Goal: Task Accomplishment & Management: Manage account settings

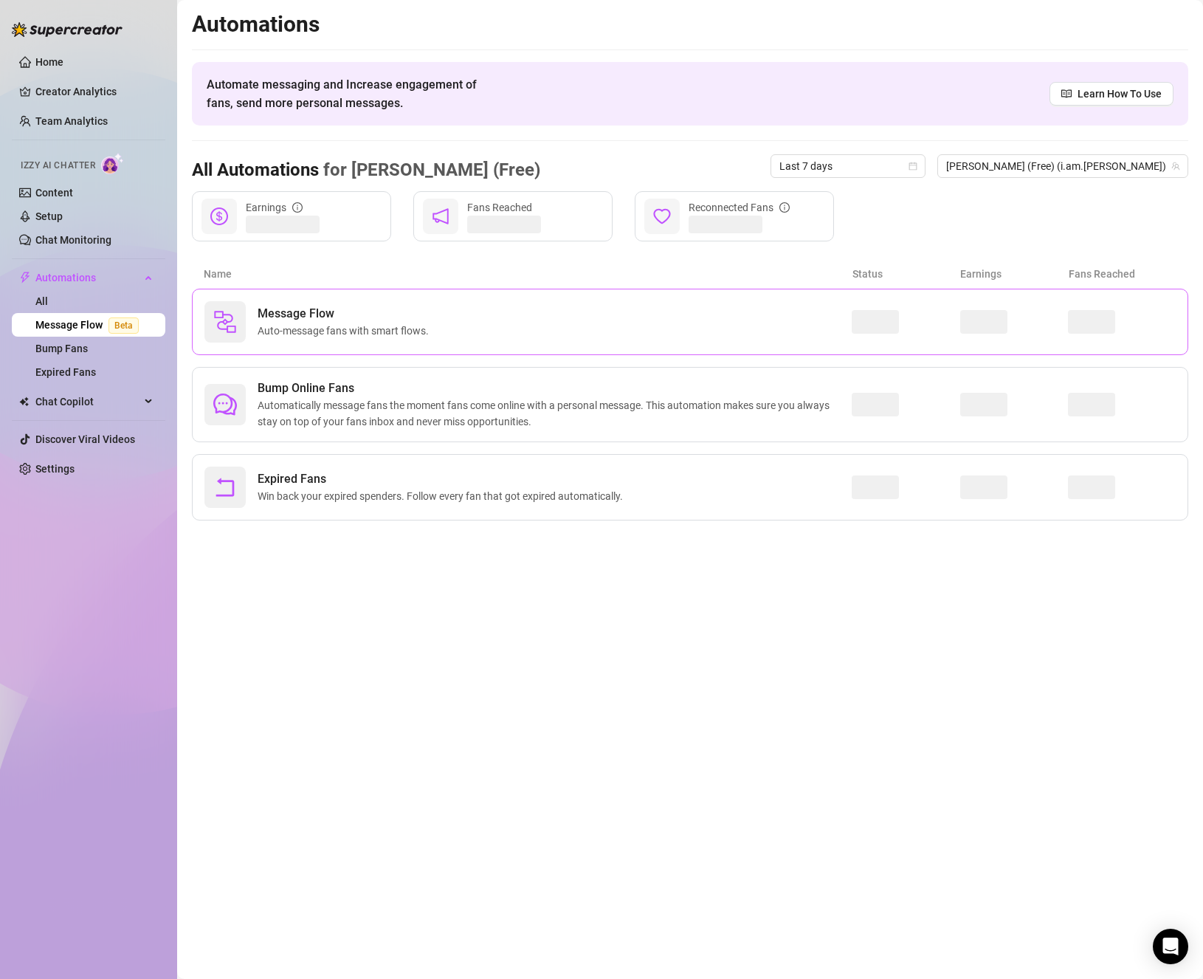
click at [395, 314] on span "Message Flow" at bounding box center [346, 314] width 177 height 18
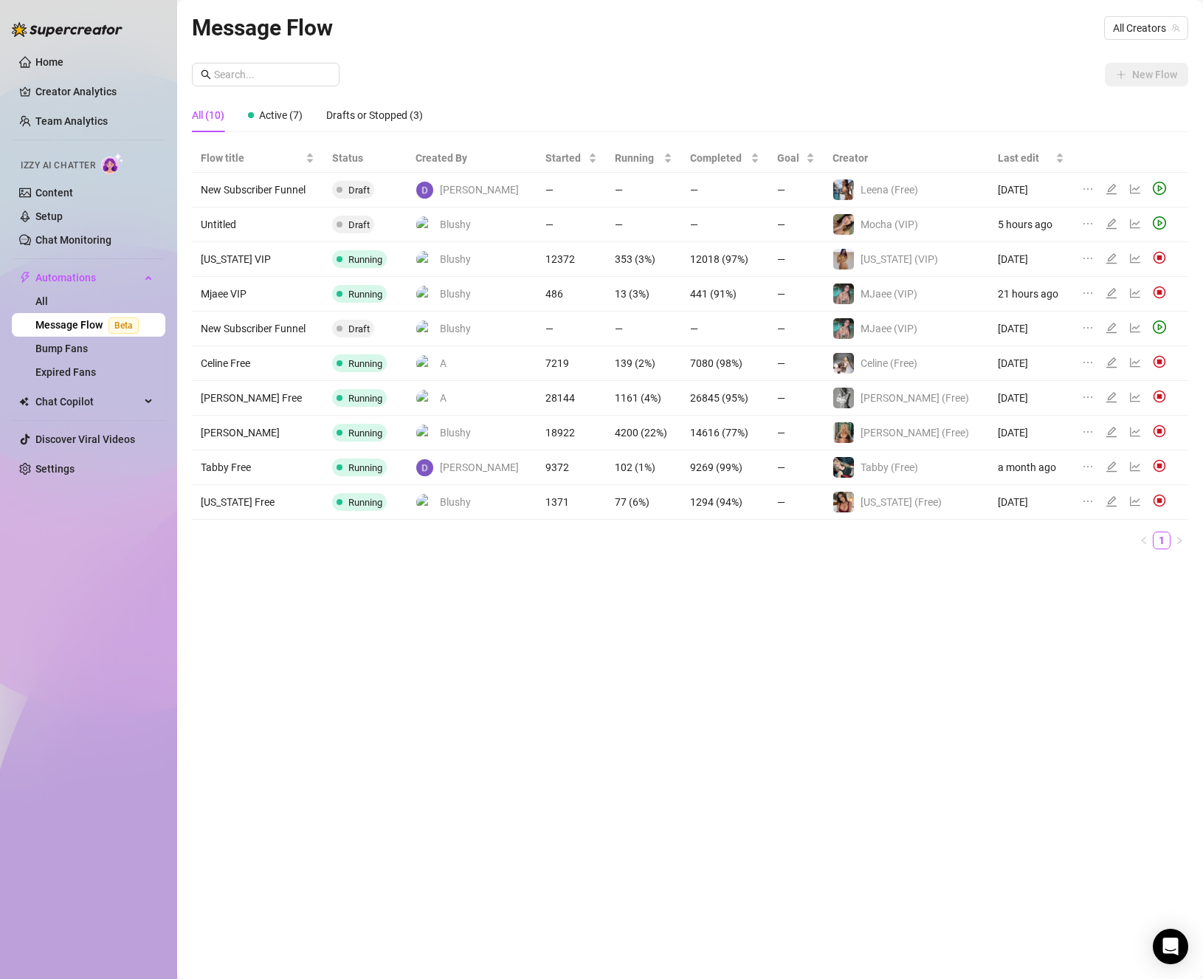
click at [1153, 427] on img at bounding box center [1159, 430] width 13 height 13
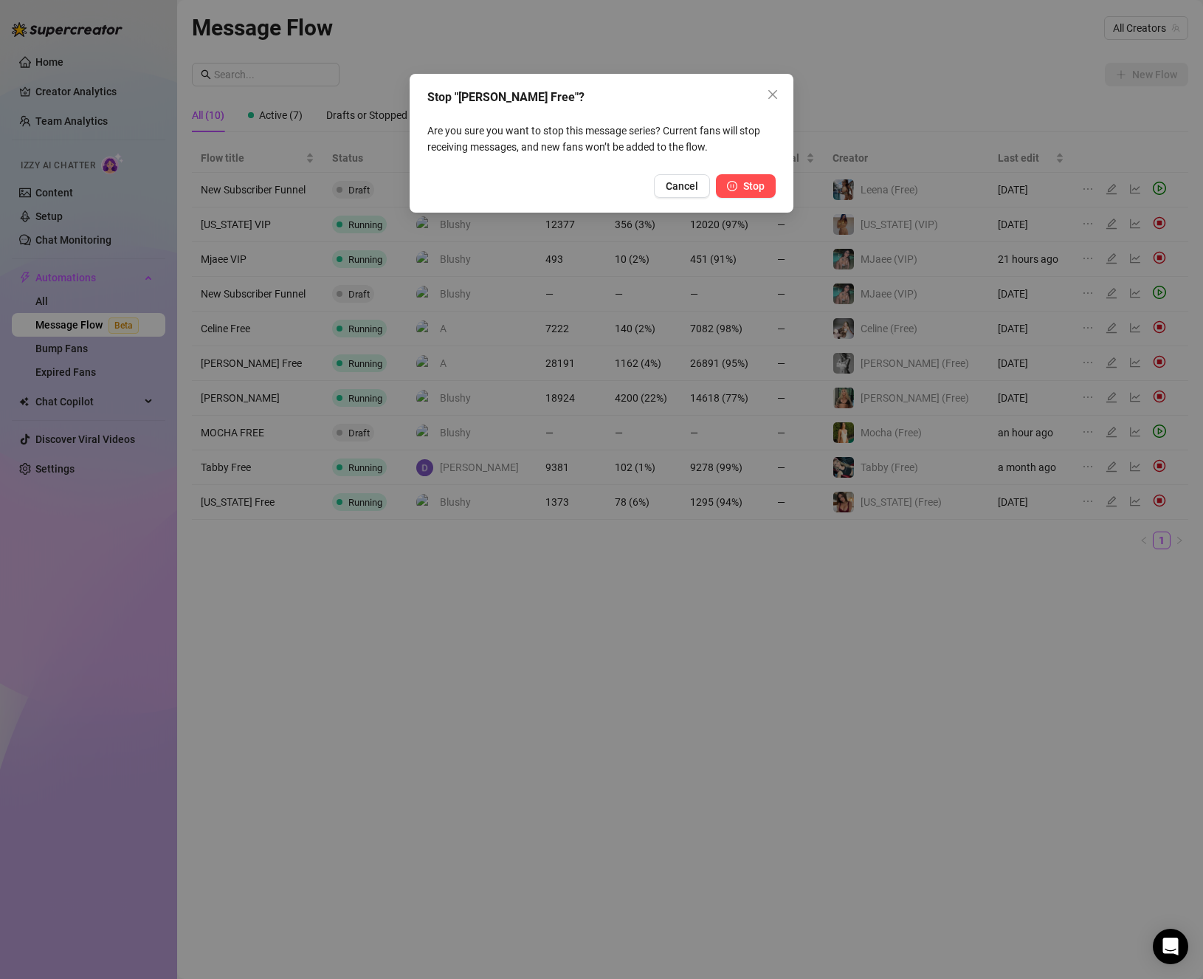
click at [742, 191] on button "Stop" at bounding box center [746, 186] width 60 height 24
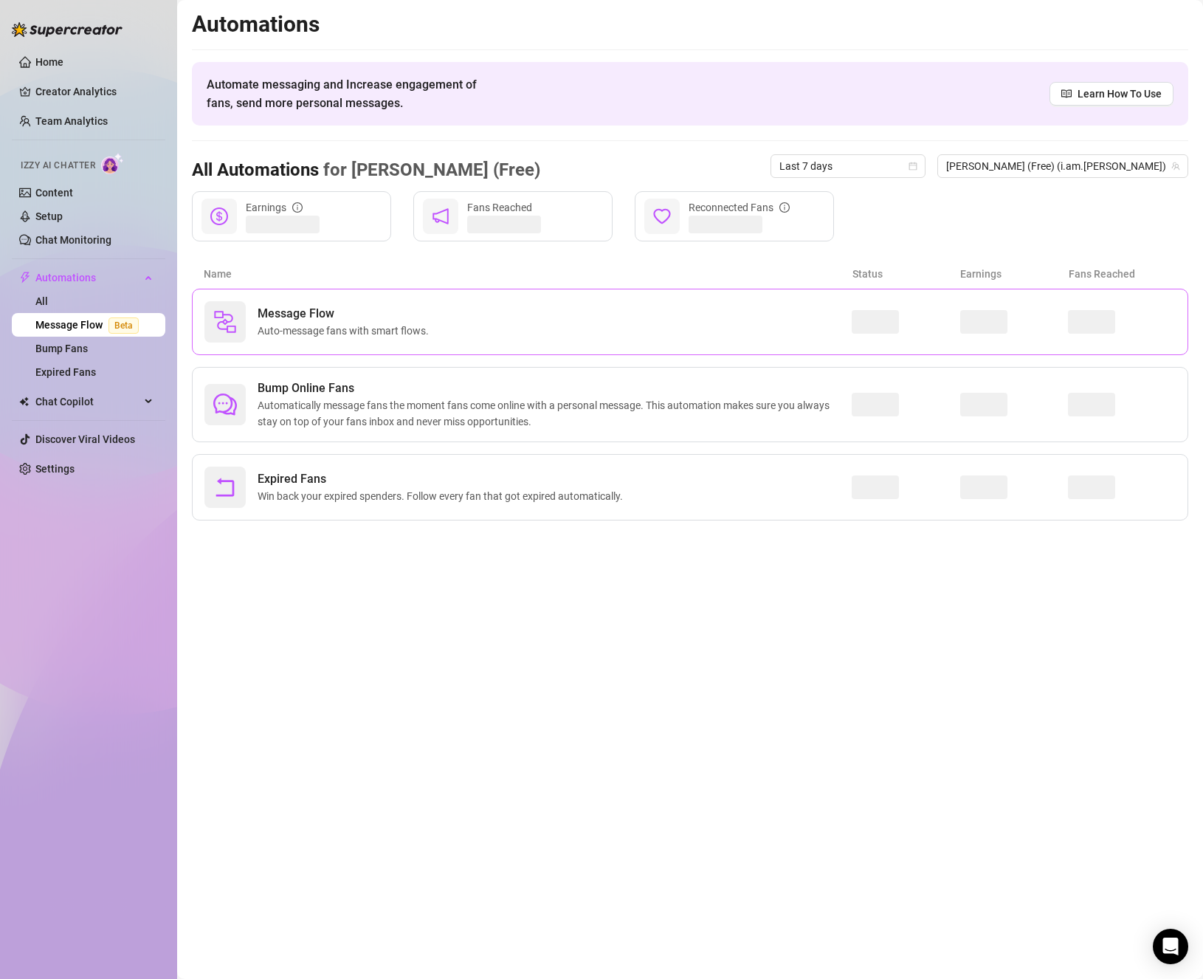
click at [272, 334] on span "Auto-message fans with smart flows." at bounding box center [346, 331] width 177 height 16
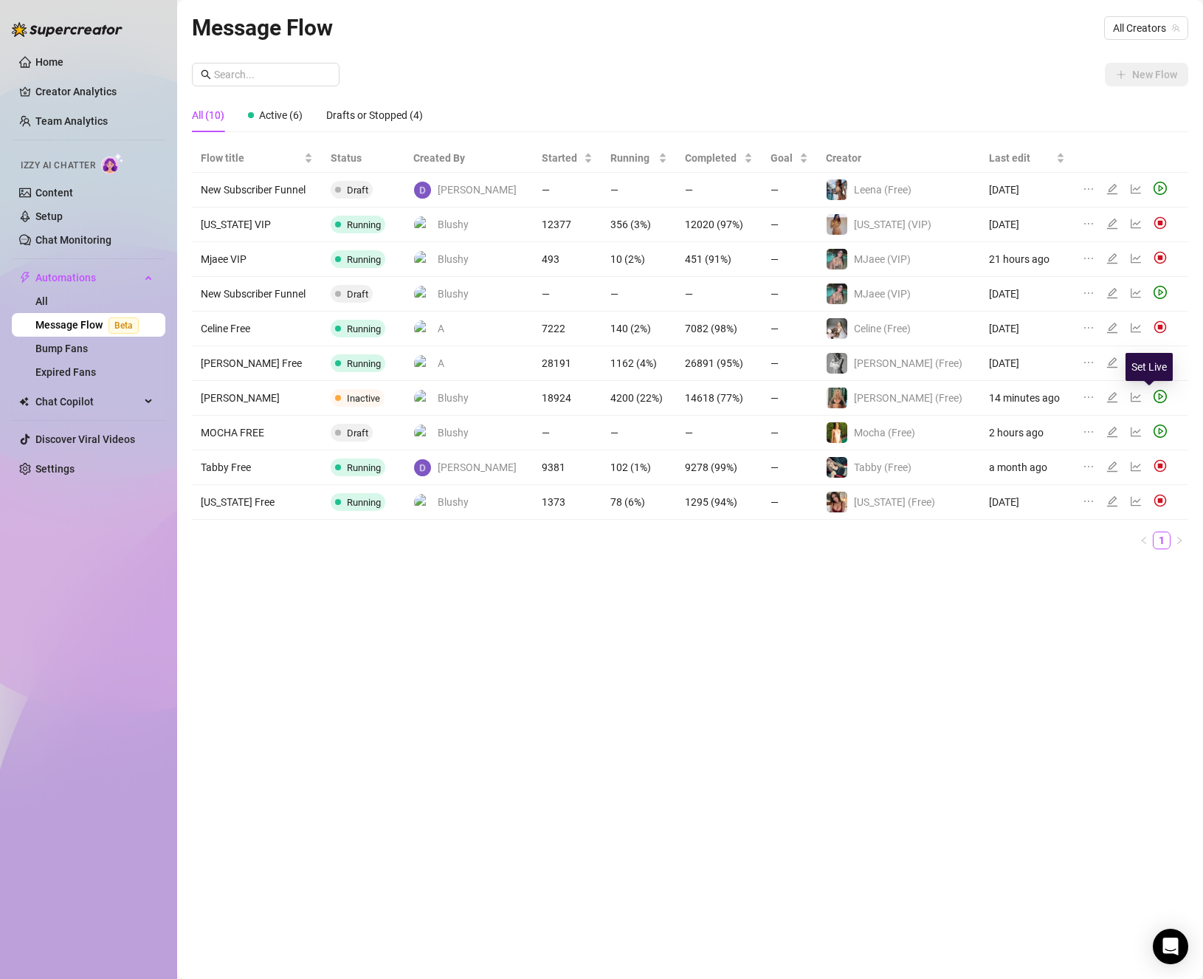
click at [1155, 400] on icon "play-circle" at bounding box center [1160, 396] width 13 height 13
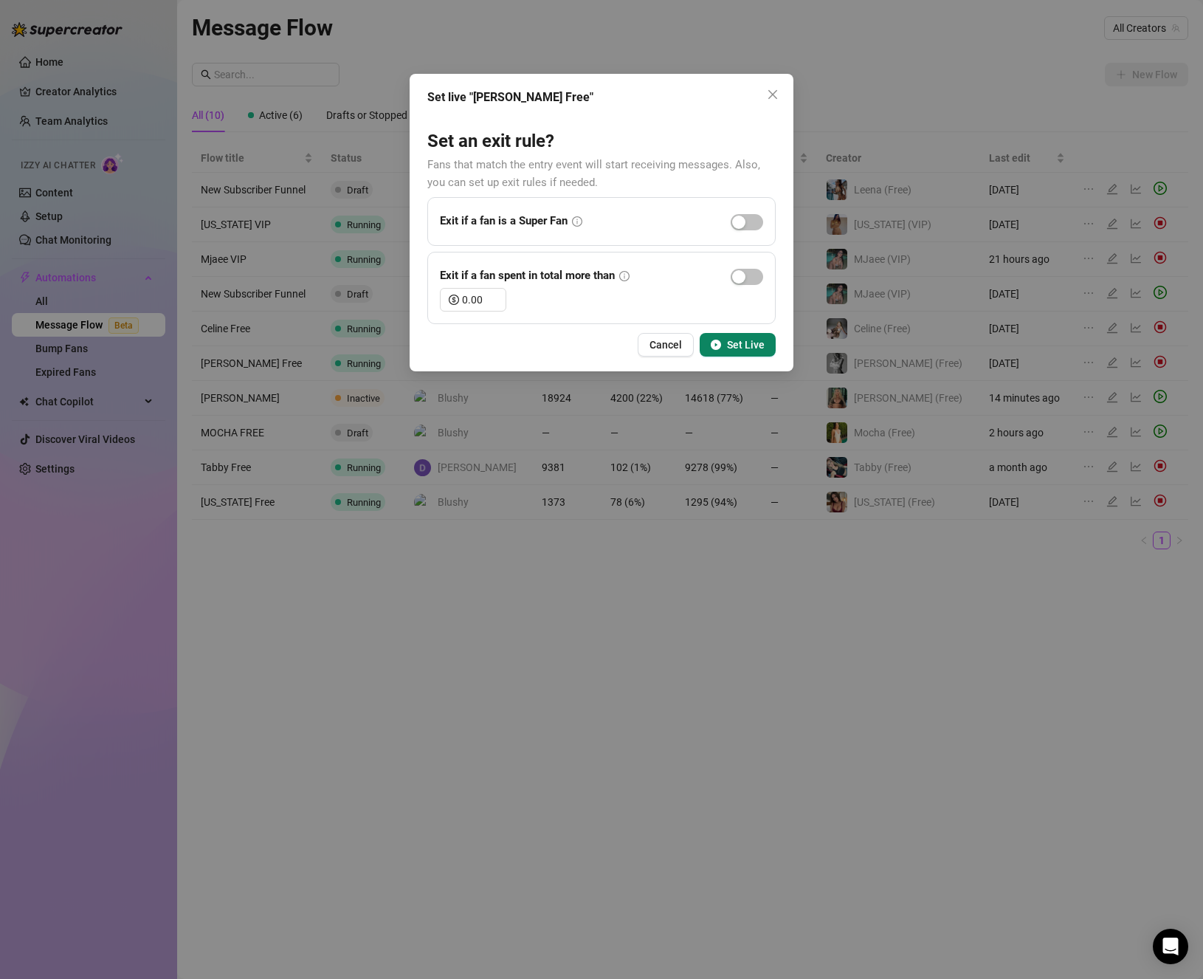
click at [720, 345] on icon "play-circle" at bounding box center [716, 345] width 10 height 10
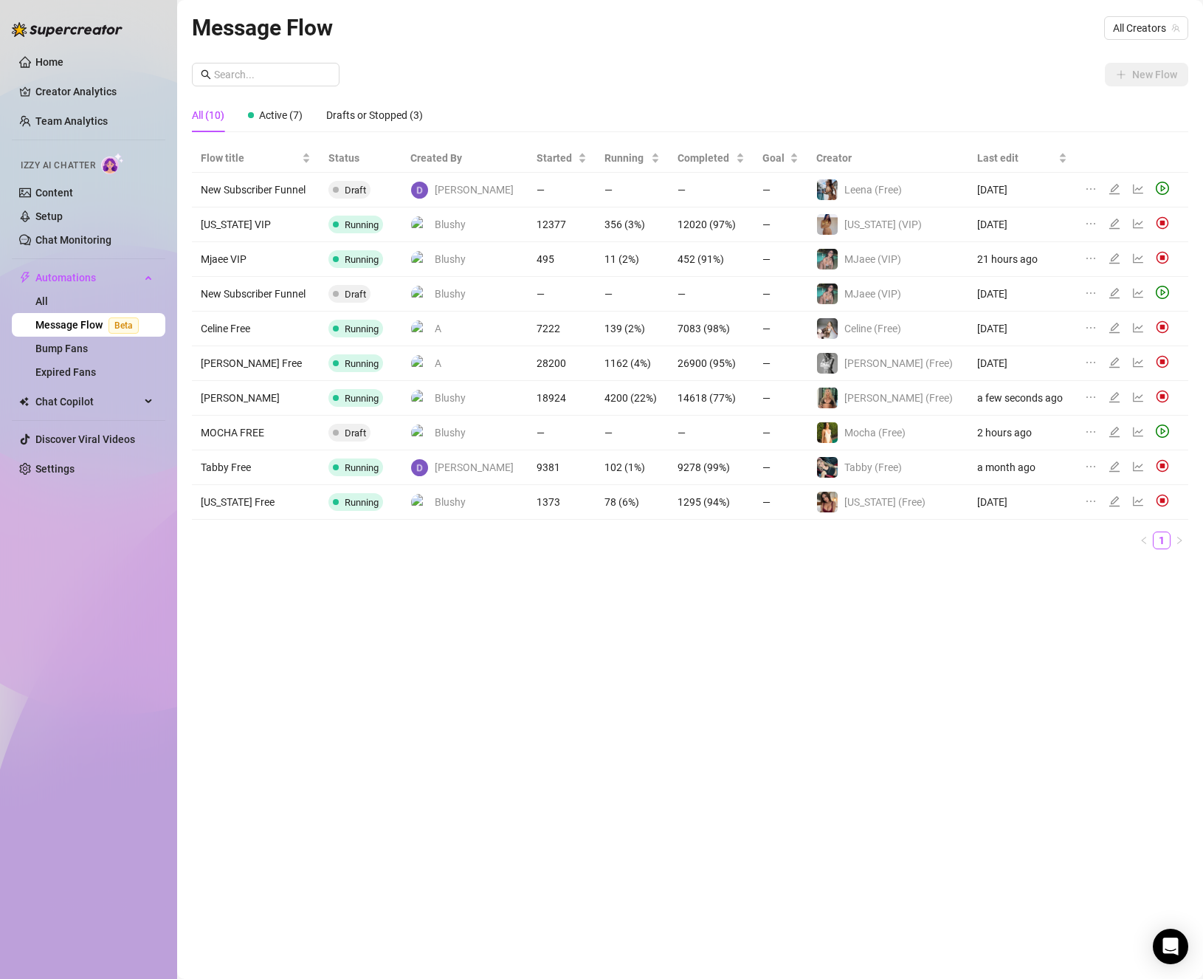
drag, startPoint x: 639, startPoint y: 771, endPoint x: 213, endPoint y: 588, distance: 463.6
click at [636, 769] on div "Message Flow All Creators New Flow All (10) Active (7) Drafts or Stopped (3) Fl…" at bounding box center [690, 472] width 997 height 924
